Goal: Task Accomplishment & Management: Manage account settings

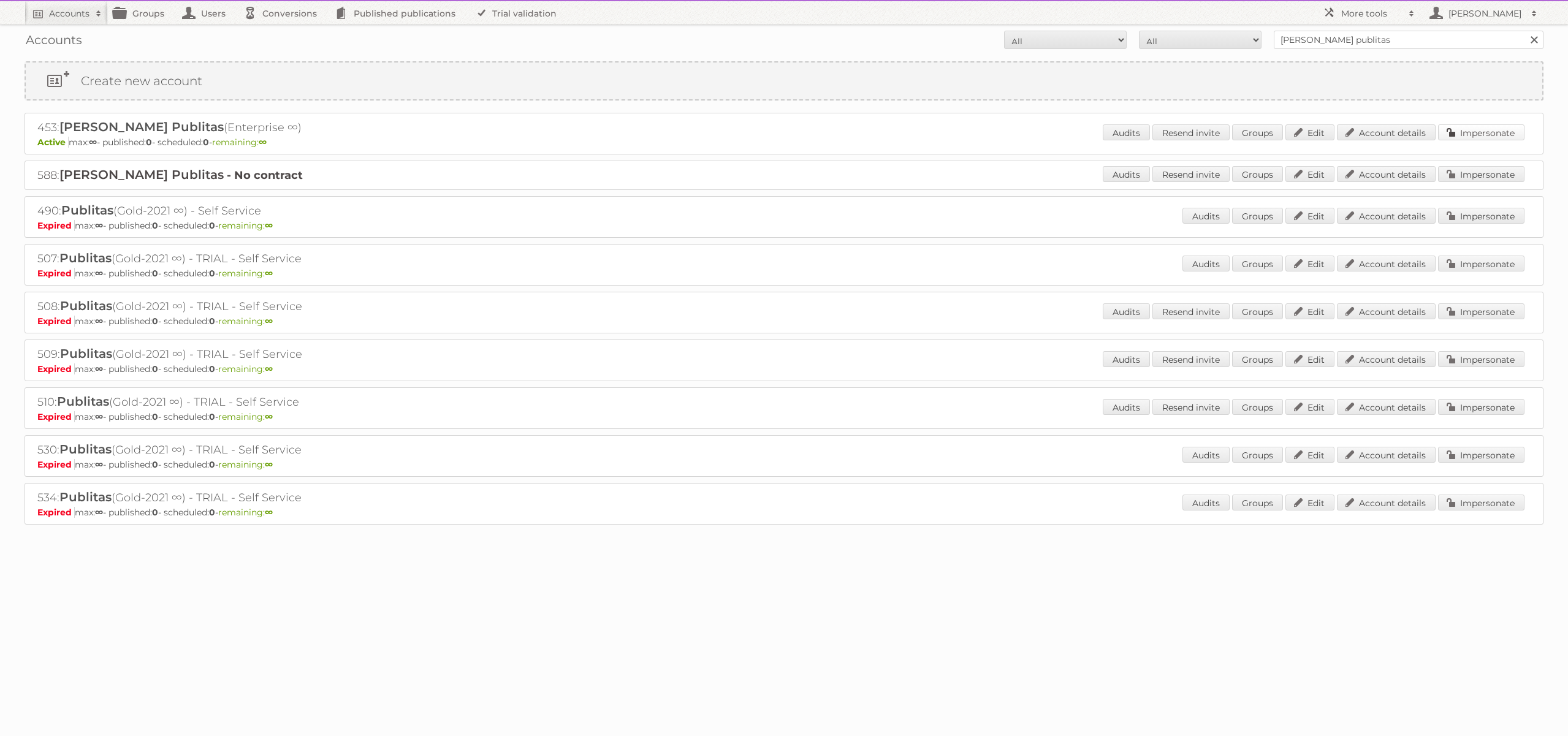
click at [1492, 136] on link "Impersonate" at bounding box center [1481, 132] width 86 height 16
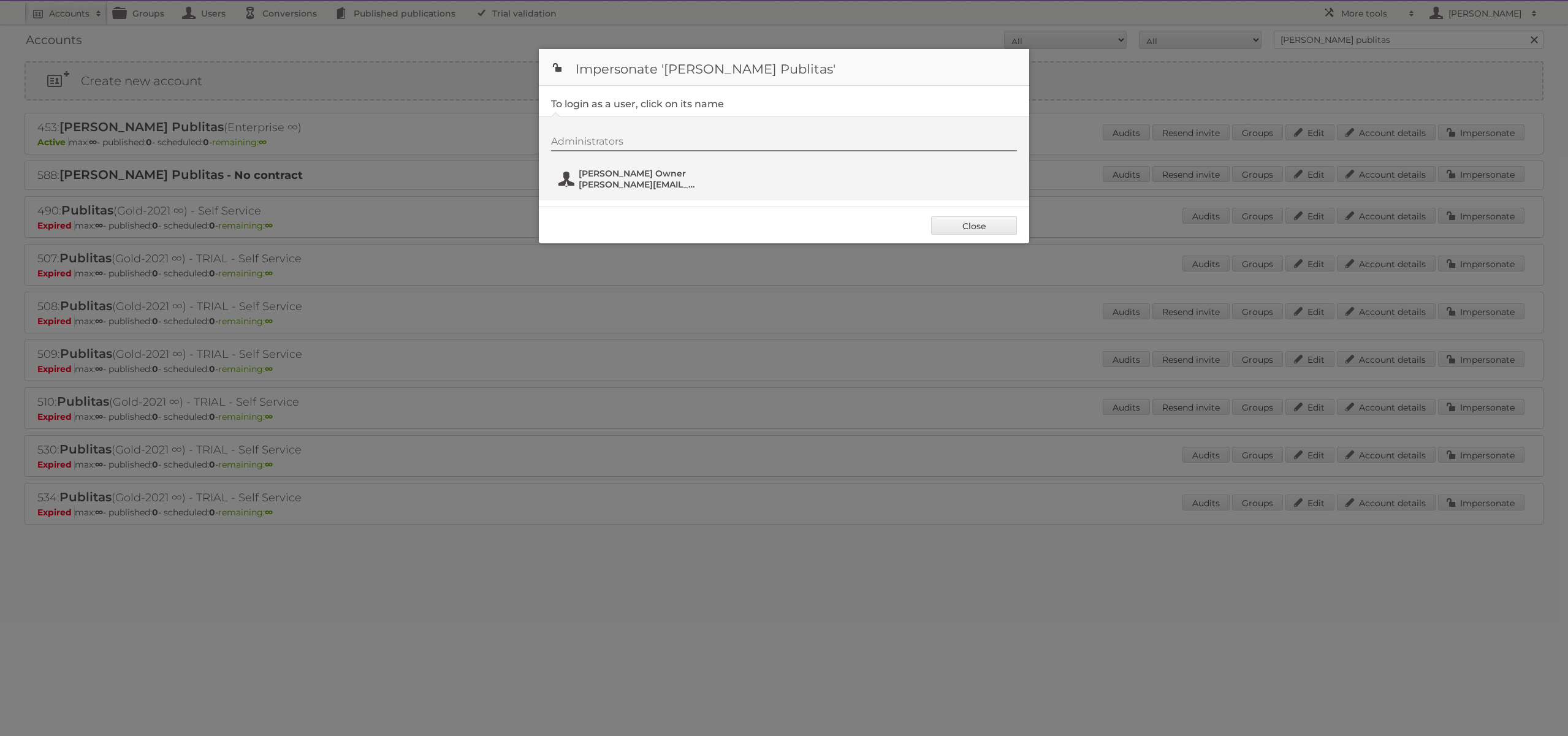
click at [613, 174] on span "[PERSON_NAME] Owner" at bounding box center [638, 173] width 119 height 11
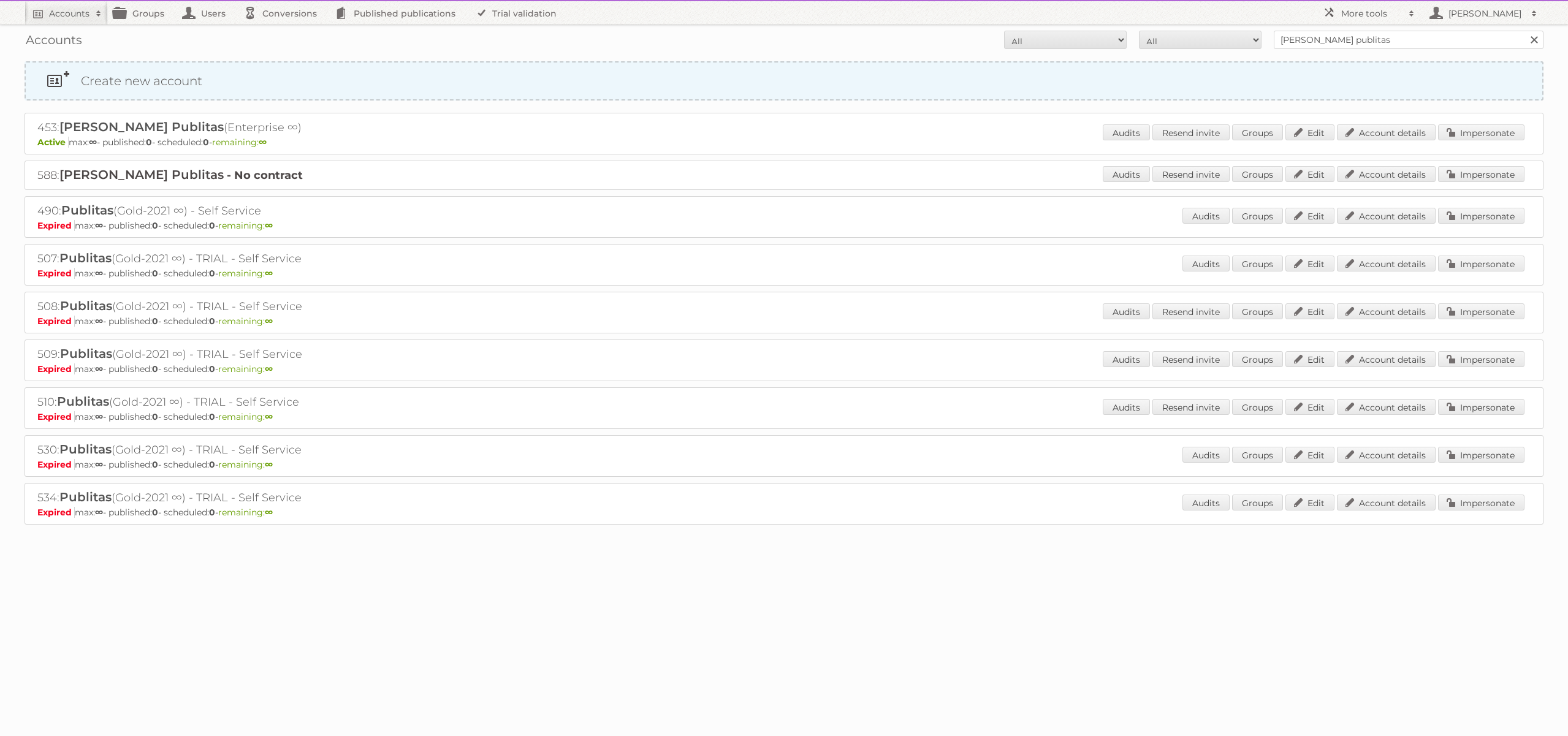
click at [128, 77] on link "Create new account" at bounding box center [783, 81] width 1516 height 37
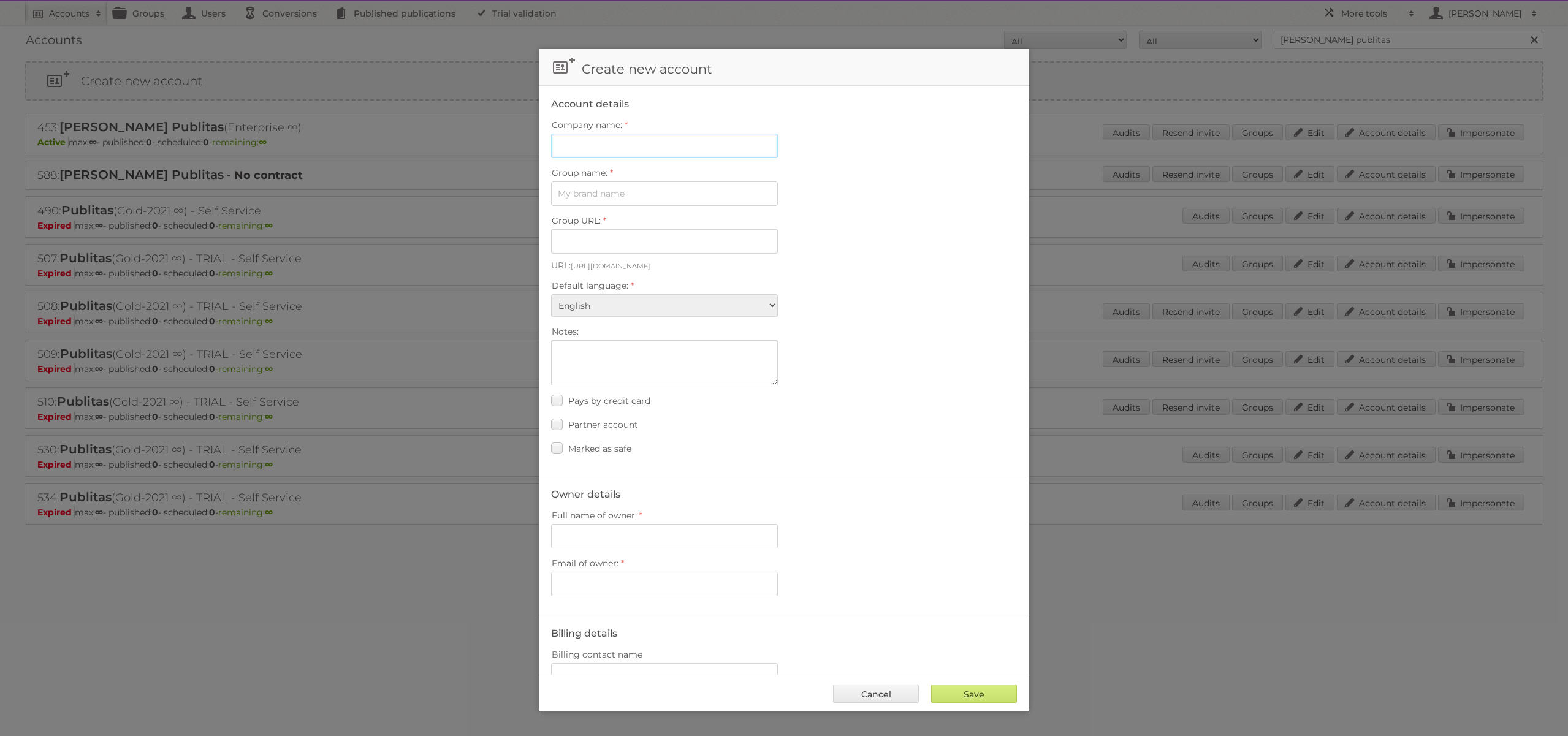
click at [634, 152] on input "Company name:" at bounding box center [664, 146] width 227 height 25
click at [875, 327] on label "Notes:" at bounding box center [783, 331] width 465 height 17
click at [778, 340] on textarea "Notes:" at bounding box center [664, 362] width 227 height 45
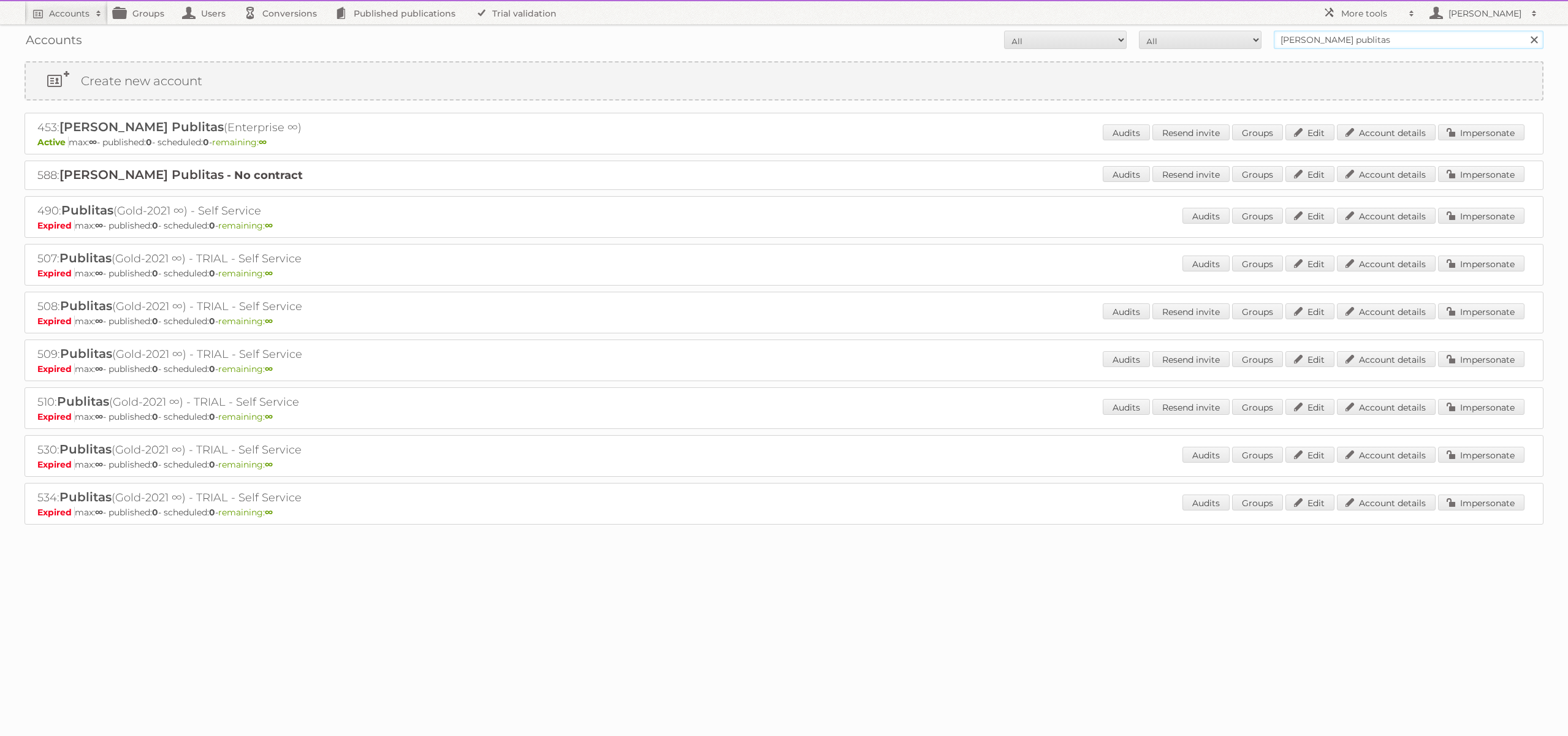
click at [1326, 37] on input "[PERSON_NAME] publitas" at bounding box center [1408, 40] width 269 height 18
type input "[PERSON_NAME]"
click at [1524, 31] on input "Search" at bounding box center [1533, 40] width 18 height 18
